Goal: Task Accomplishment & Management: Use online tool/utility

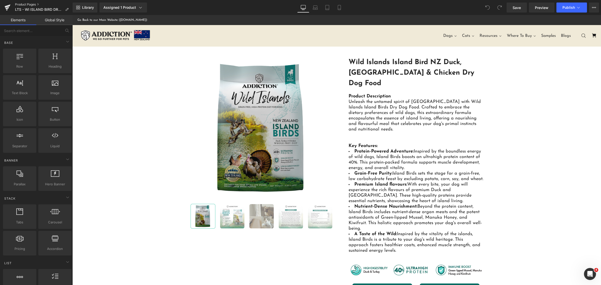
click at [31, 3] on link "Product Pages" at bounding box center [44, 5] width 58 height 4
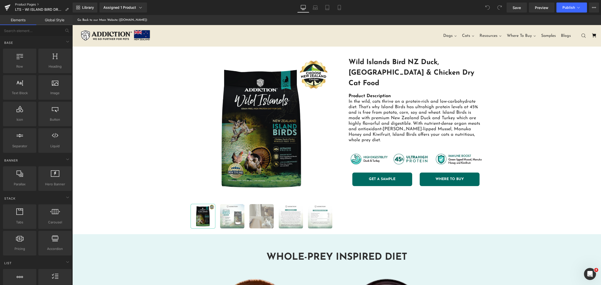
click at [27, 4] on link "Product Pages" at bounding box center [44, 5] width 58 height 4
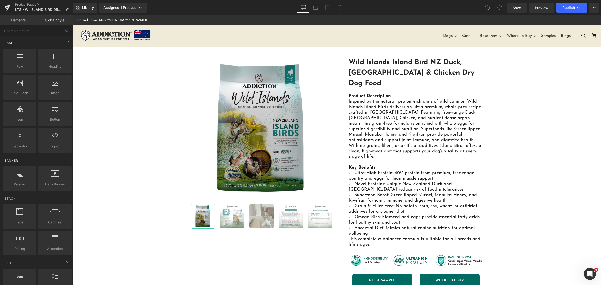
click at [514, 138] on div "(P) Image ‹" at bounding box center [336, 181] width 528 height 248
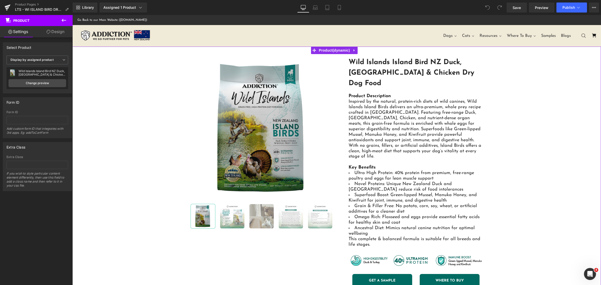
click at [44, 88] on div "Wild Islands Island Bird NZ Duck, Turkey & Chicken Dry Dog Food Wild Islands Is…" at bounding box center [38, 78] width 62 height 22
click at [45, 84] on link "Change preview" at bounding box center [38, 83] width 58 height 8
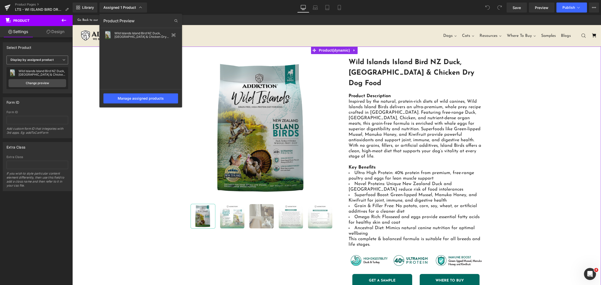
click at [40, 58] on b "Display by assigned product" at bounding box center [32, 60] width 43 height 4
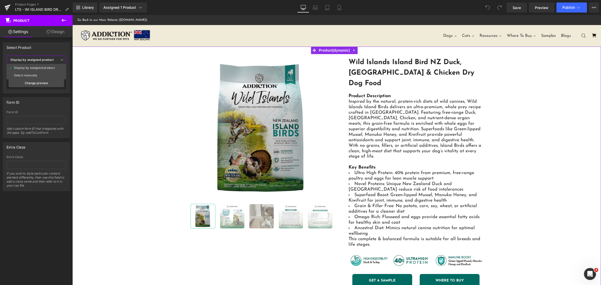
click at [40, 58] on b "Display by assigned product" at bounding box center [32, 60] width 43 height 4
click at [164, 83] on div "(P) Image ‹" at bounding box center [336, 181] width 528 height 248
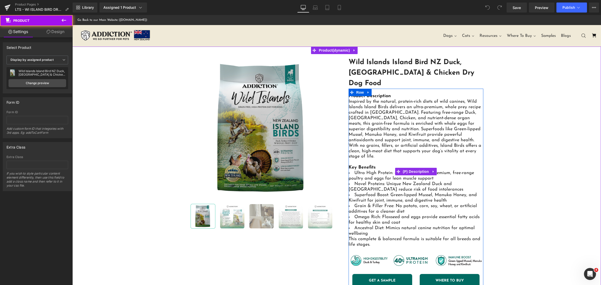
click at [388, 119] on span "Inspired by the natural, protein-rich diets of wild canines, Wild Islands Islan…" at bounding box center [414, 129] width 133 height 60
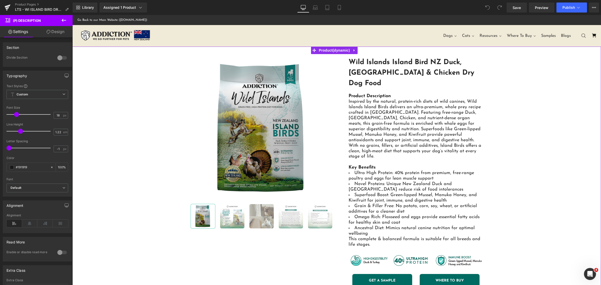
click at [543, 158] on div "(P) Image ‹" at bounding box center [336, 181] width 528 height 248
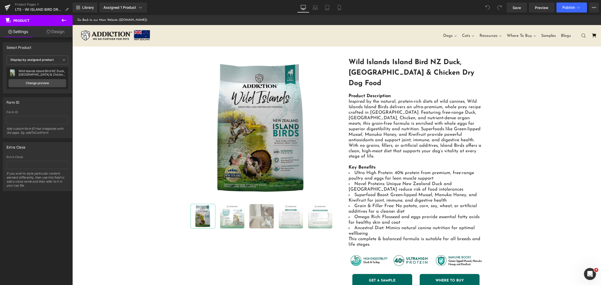
click at [67, 17] on button at bounding box center [64, 20] width 18 height 11
